Goal: Information Seeking & Learning: Find specific fact

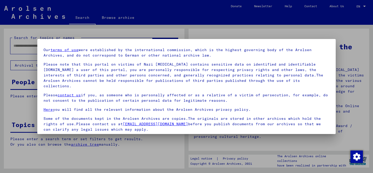
scroll to position [5, 0]
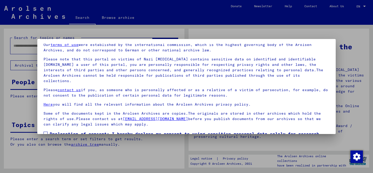
drag, startPoint x: 46, startPoint y: 128, endPoint x: 84, endPoint y: 84, distance: 58.0
click at [47, 132] on span at bounding box center [45, 134] width 4 height 4
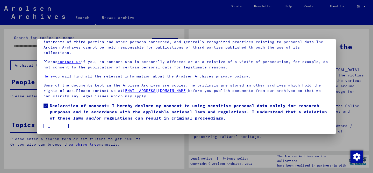
drag, startPoint x: 49, startPoint y: 122, endPoint x: 70, endPoint y: 106, distance: 25.9
click at [51, 124] on button "I agree" at bounding box center [55, 129] width 25 height 10
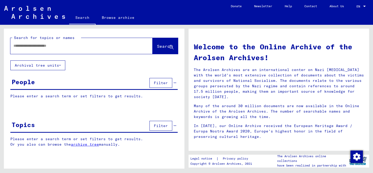
click at [61, 47] on input "text" at bounding box center [74, 45] width 123 height 5
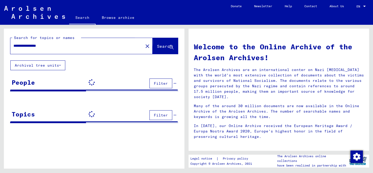
click at [165, 48] on span "Search" at bounding box center [165, 46] width 16 height 5
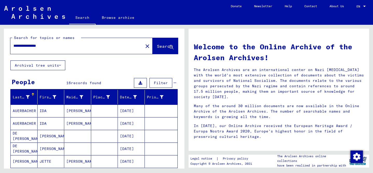
click at [59, 46] on input "**********" at bounding box center [74, 45] width 123 height 5
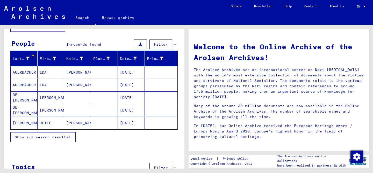
scroll to position [40, 0]
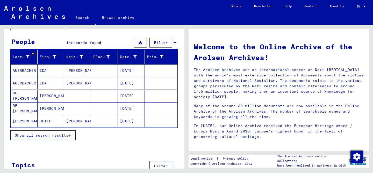
click at [63, 136] on span "Show all search results" at bounding box center [42, 135] width 54 height 5
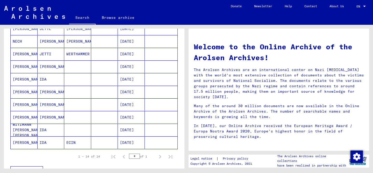
scroll to position [133, 0]
click at [19, 115] on mat-cell "[PERSON_NAME]" at bounding box center [24, 117] width 27 height 12
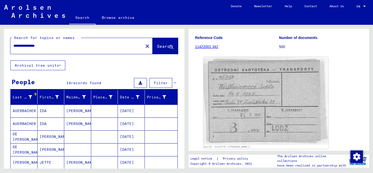
click at [59, 46] on input "**********" at bounding box center [76, 45] width 127 height 5
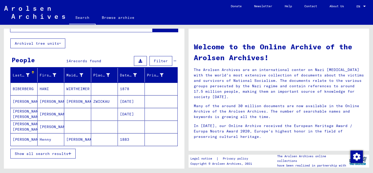
scroll to position [25, 0]
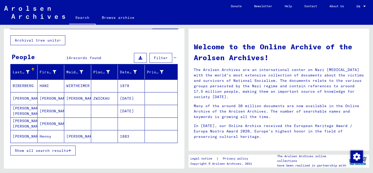
click at [56, 152] on span "Show all search results" at bounding box center [42, 151] width 54 height 5
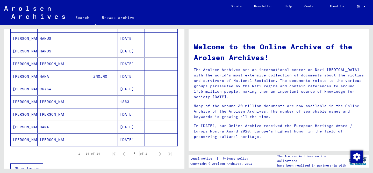
scroll to position [137, 0]
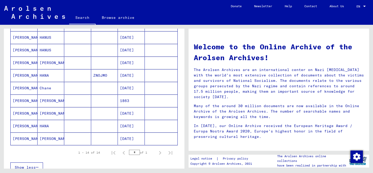
click at [21, 127] on mat-cell "[PERSON_NAME]" at bounding box center [24, 126] width 27 height 12
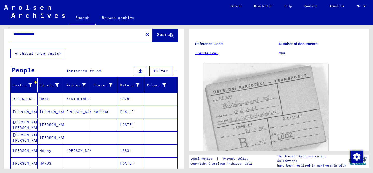
scroll to position [11, 0]
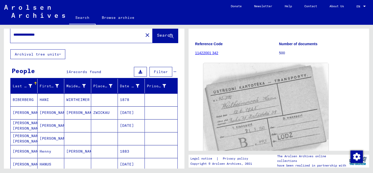
click at [55, 34] on input "**********" at bounding box center [76, 34] width 127 height 5
type input "**********"
click at [157, 34] on span "Search" at bounding box center [165, 35] width 16 height 5
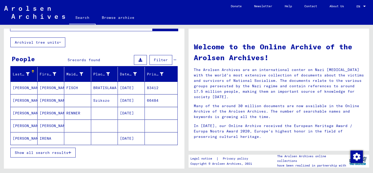
scroll to position [31, 0]
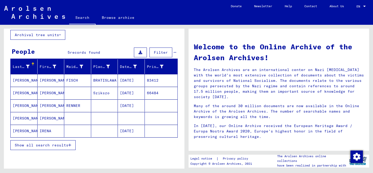
click at [21, 131] on mat-cell "[PERSON_NAME]" at bounding box center [24, 131] width 27 height 12
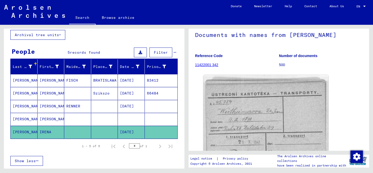
scroll to position [40, 0]
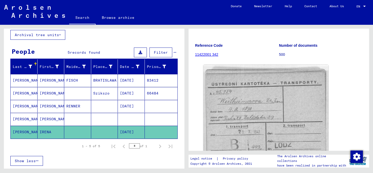
click at [19, 81] on mat-cell "[PERSON_NAME]" at bounding box center [24, 80] width 27 height 13
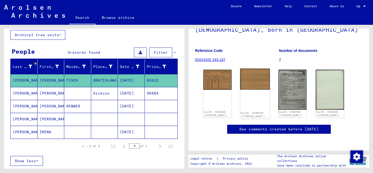
scroll to position [56, 0]
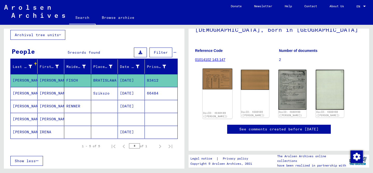
click at [210, 73] on img at bounding box center [217, 79] width 30 height 21
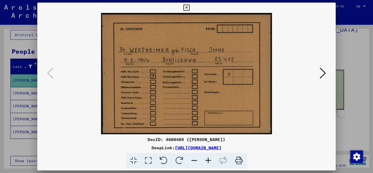
click at [325, 74] on icon at bounding box center [322, 73] width 6 height 12
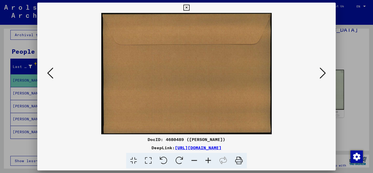
click at [325, 74] on icon at bounding box center [322, 73] width 6 height 12
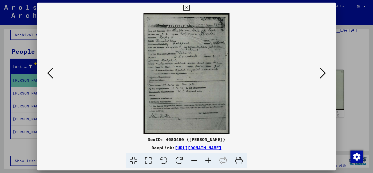
click at [370, 102] on div at bounding box center [186, 86] width 373 height 173
